Goal: Find specific page/section: Find specific page/section

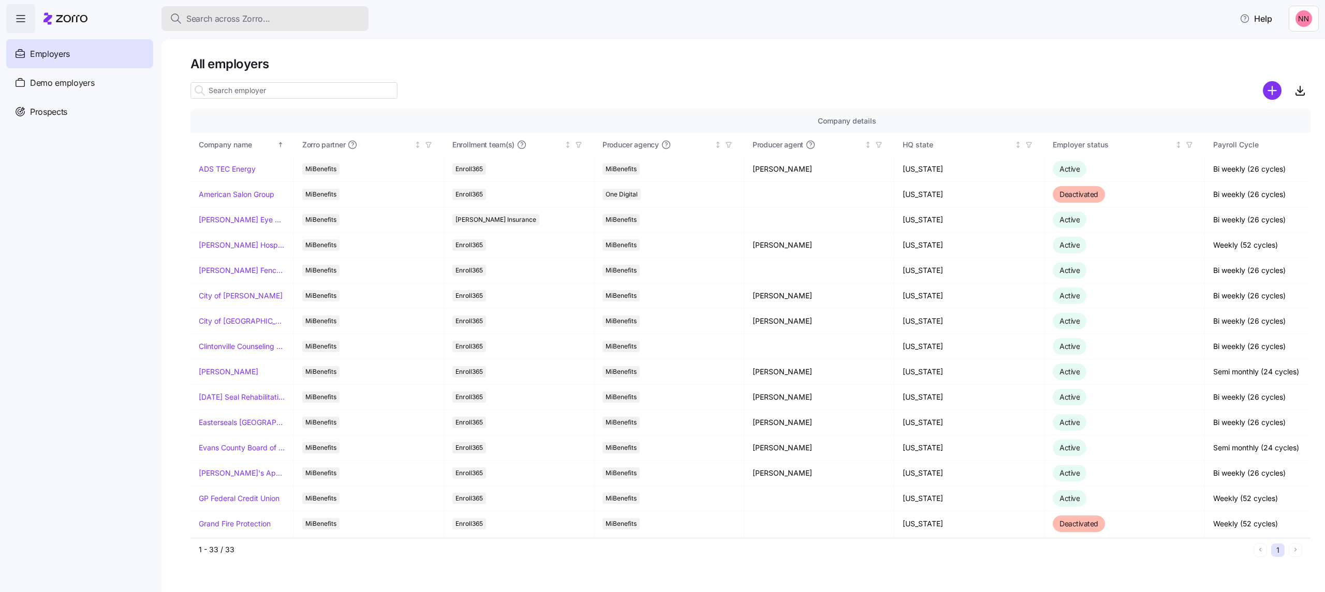
click at [267, 11] on button "Search across Zorro..." at bounding box center [264, 18] width 207 height 25
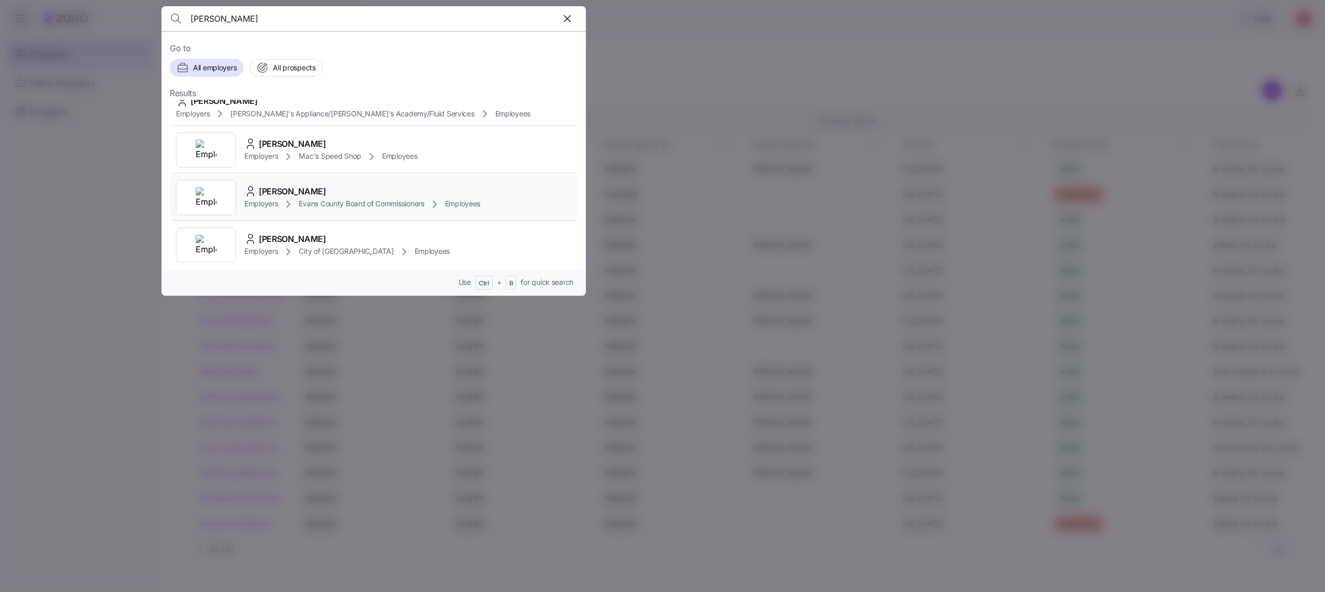
scroll to position [796, 0]
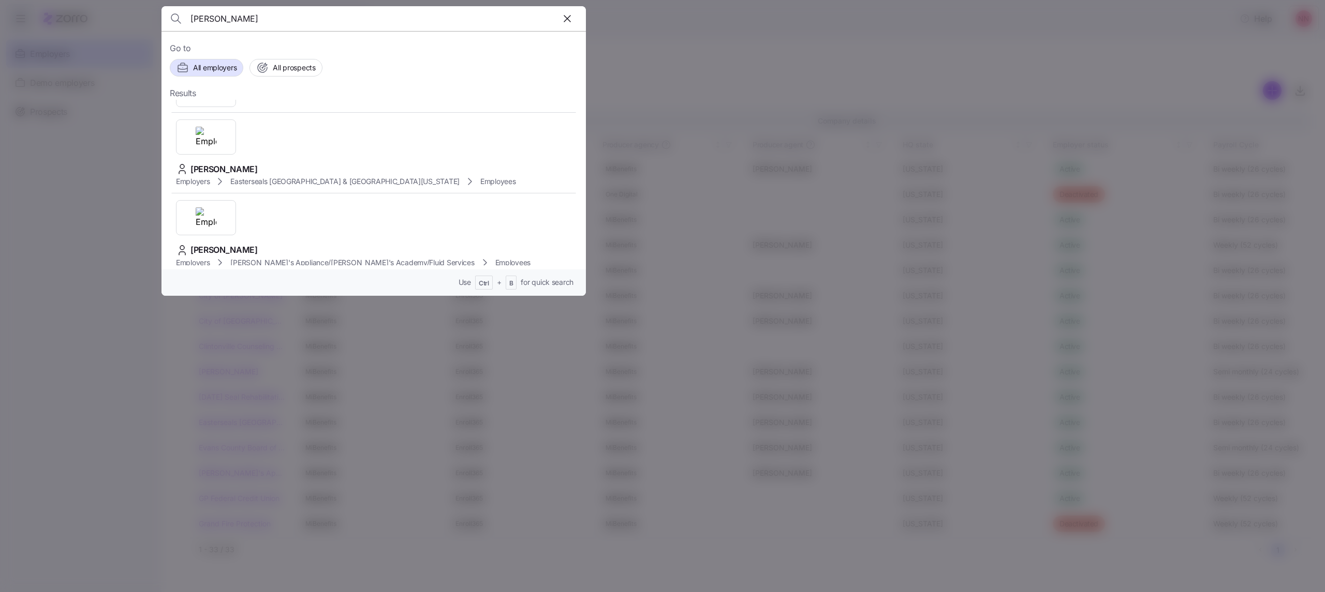
drag, startPoint x: 226, startPoint y: 13, endPoint x: 152, endPoint y: 13, distance: 74.0
click at [152, 586] on div "[PERSON_NAME] Go to All employers All prospects Results [PERSON_NAME] Employers…" at bounding box center [662, 586] width 1325 height 0
type input "[PERSON_NAME]"
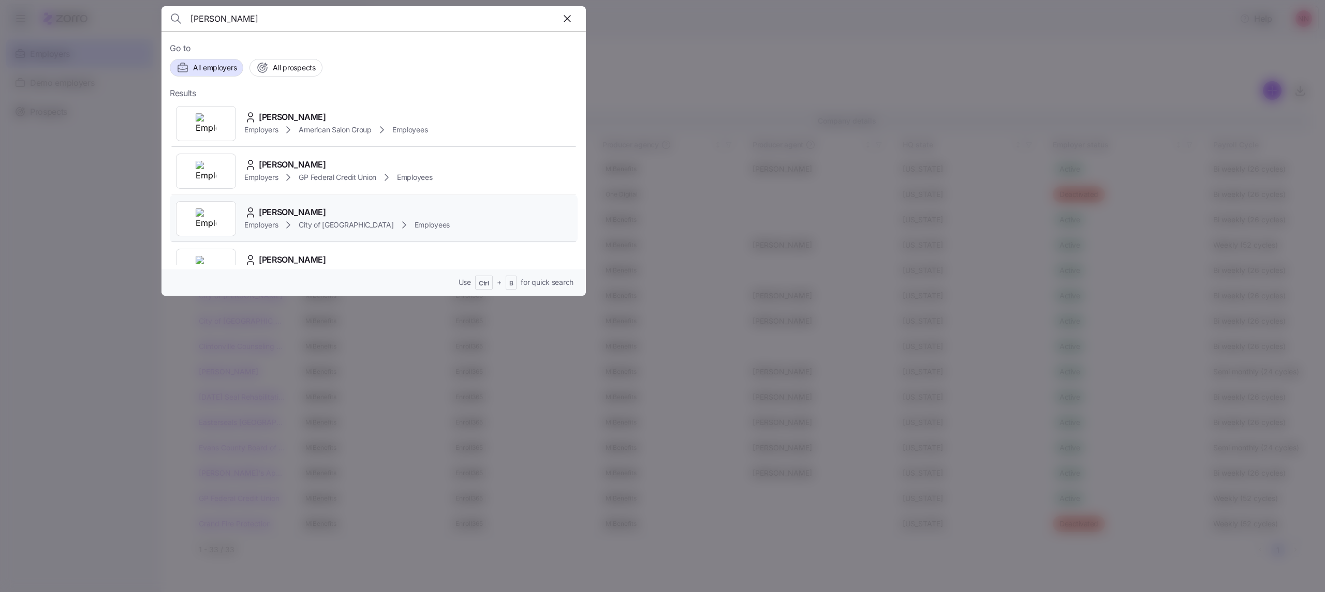
click at [282, 214] on span "[PERSON_NAME]" at bounding box center [292, 212] width 67 height 13
